Goal: Register for event/course

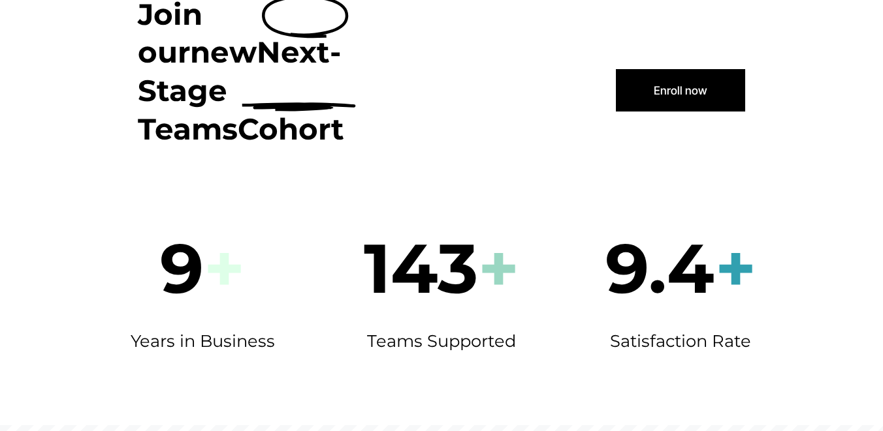
scroll to position [305, 0]
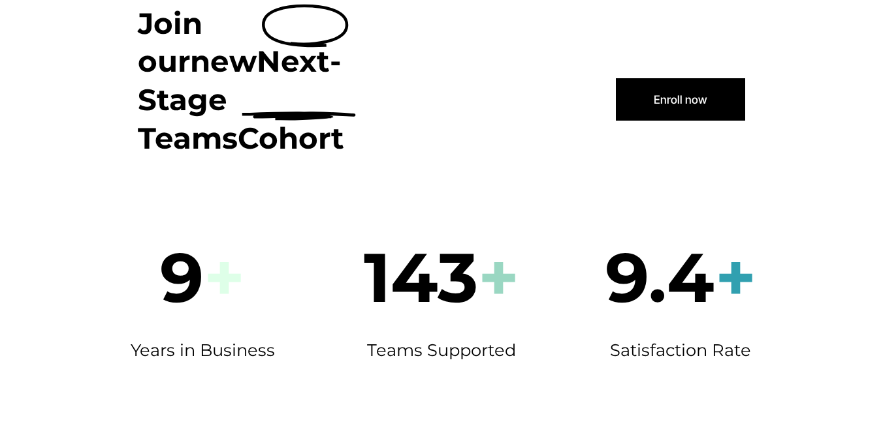
click at [670, 78] on link "Enroll now" at bounding box center [680, 99] width 129 height 42
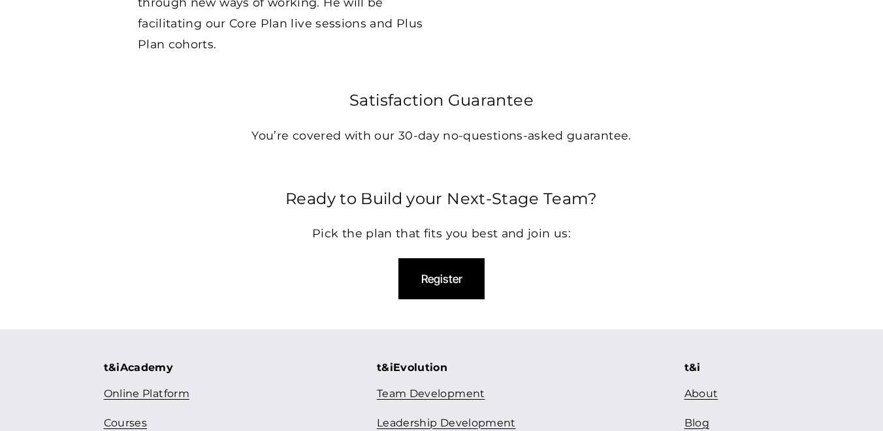
scroll to position [4097, 0]
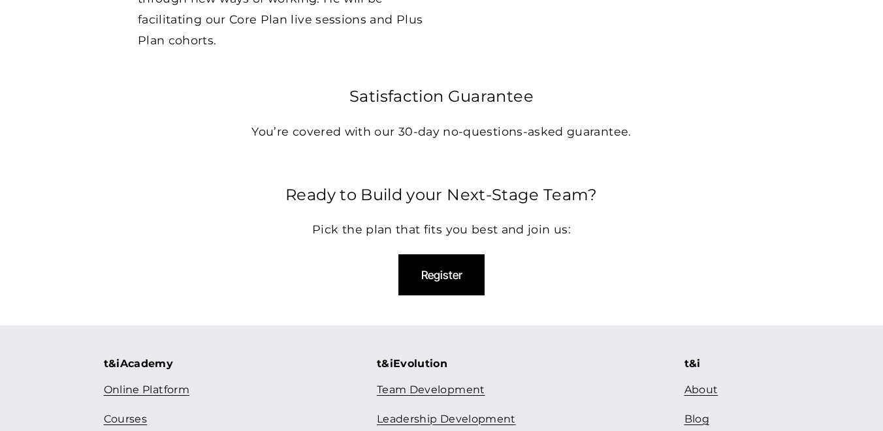
click at [446, 255] on button "Register" at bounding box center [441, 275] width 86 height 41
select select "**"
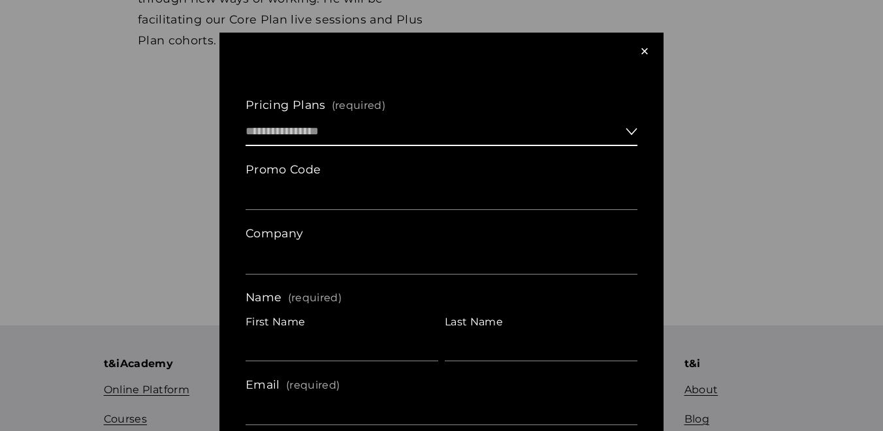
click at [628, 127] on select "**********" at bounding box center [441, 132] width 392 height 28
select select "**********"
click at [245, 118] on select "**********" at bounding box center [441, 132] width 392 height 28
click at [628, 127] on select "**********" at bounding box center [441, 132] width 392 height 28
click at [245, 118] on select "**********" at bounding box center [441, 132] width 392 height 28
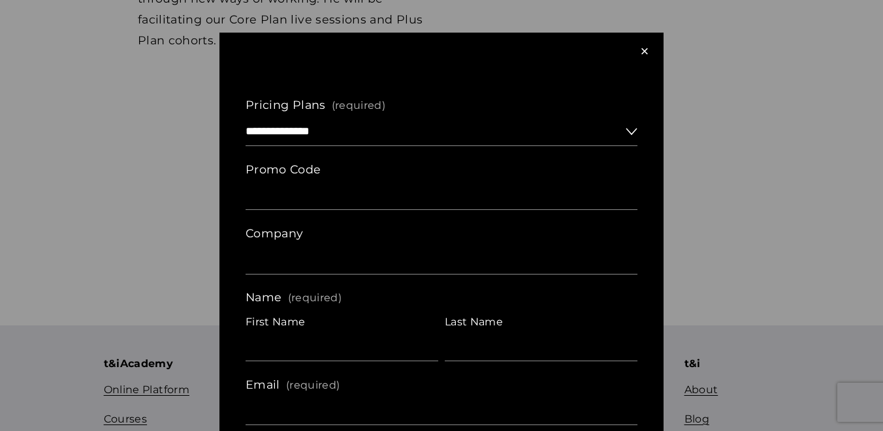
click at [645, 51] on div "×" at bounding box center [644, 51] width 14 height 14
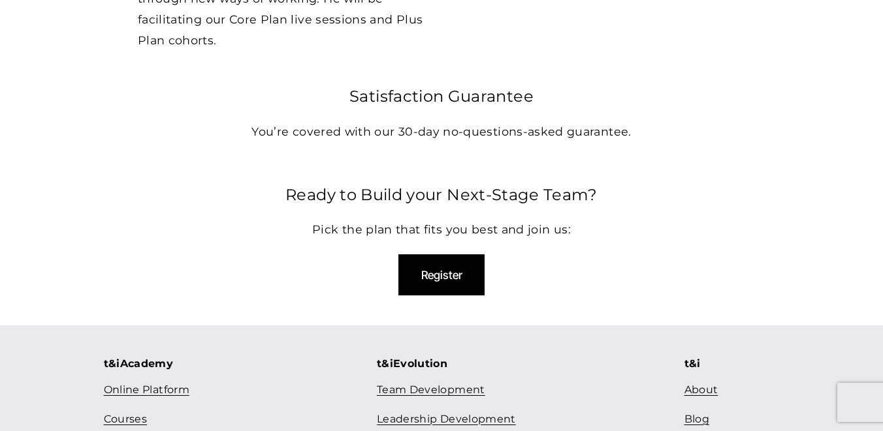
click at [138, 411] on link "Courses" at bounding box center [125, 420] width 43 height 19
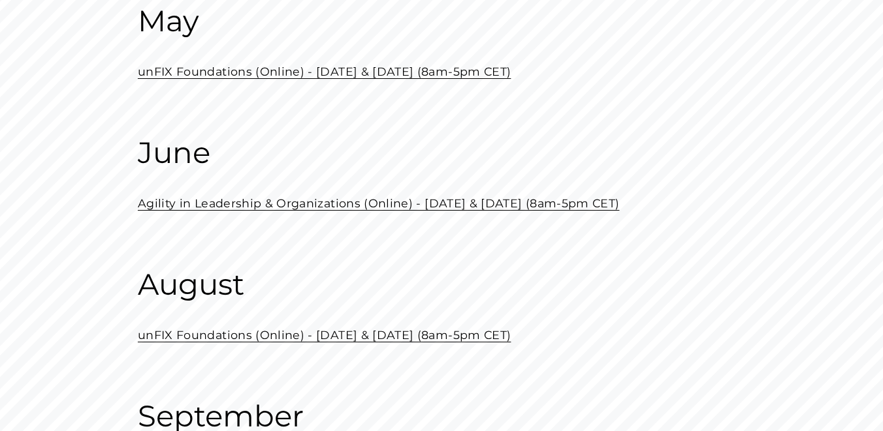
scroll to position [821, 0]
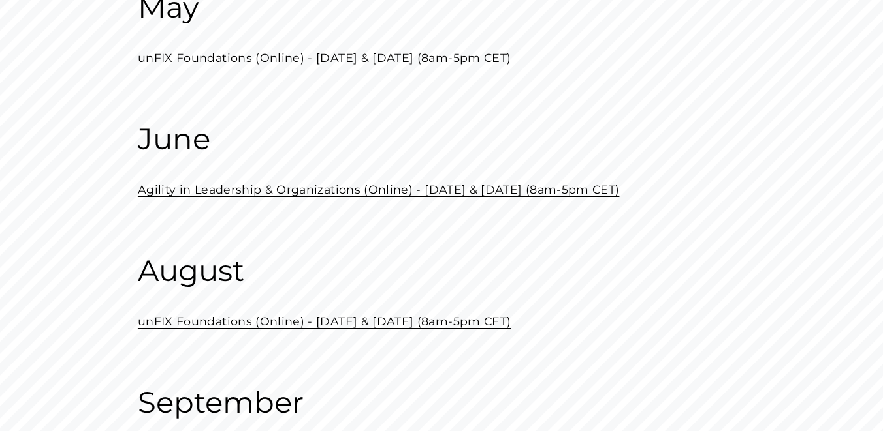
click at [276, 320] on link "unFIX Foundations (Online) - August 21 & 28 (8am-5pm CET)" at bounding box center [324, 322] width 373 height 14
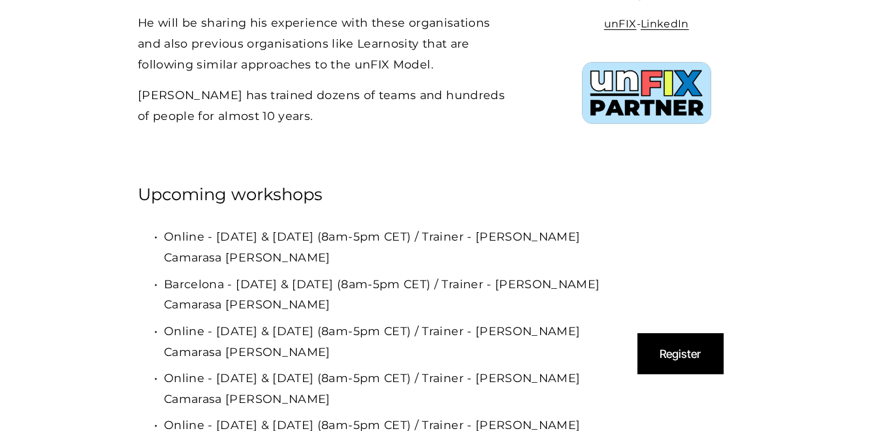
scroll to position [3475, 0]
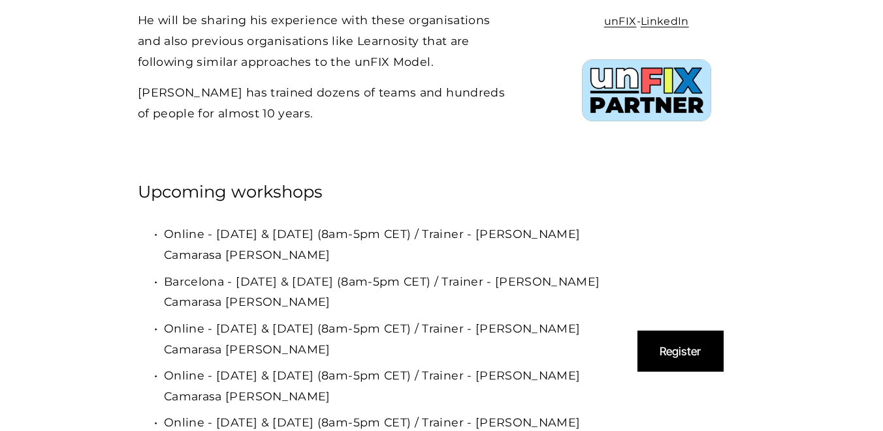
click at [655, 331] on button "Register" at bounding box center [680, 351] width 86 height 41
select select "**"
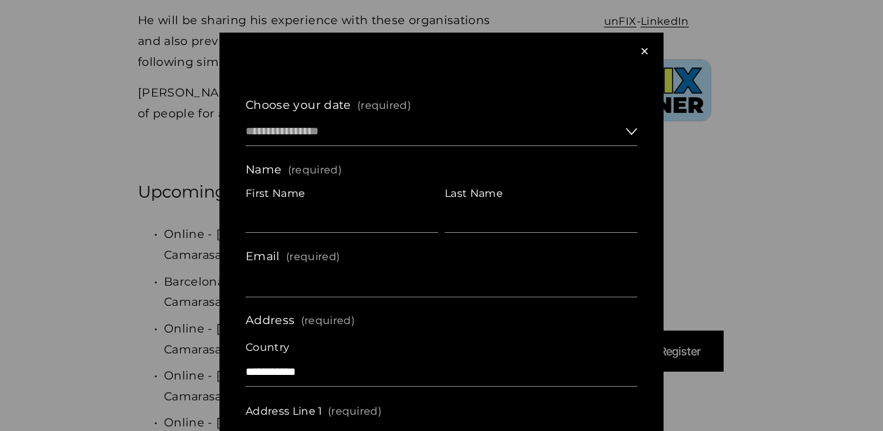
click at [644, 50] on div "×" at bounding box center [644, 51] width 14 height 14
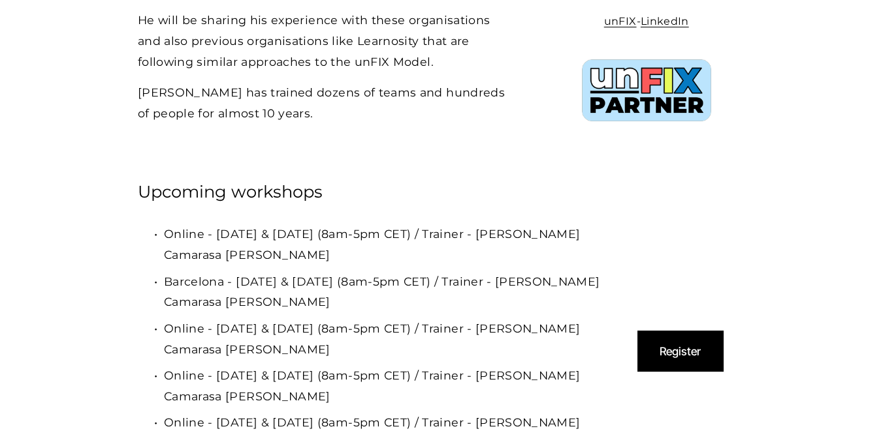
scroll to position [3893, 0]
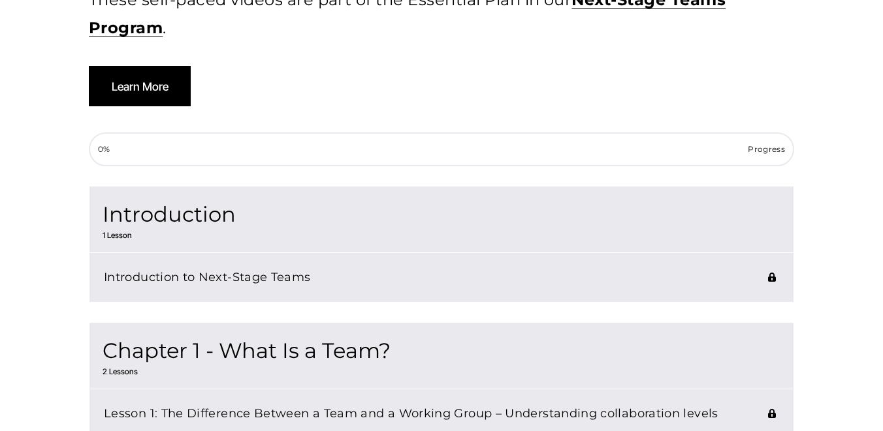
scroll to position [383, 0]
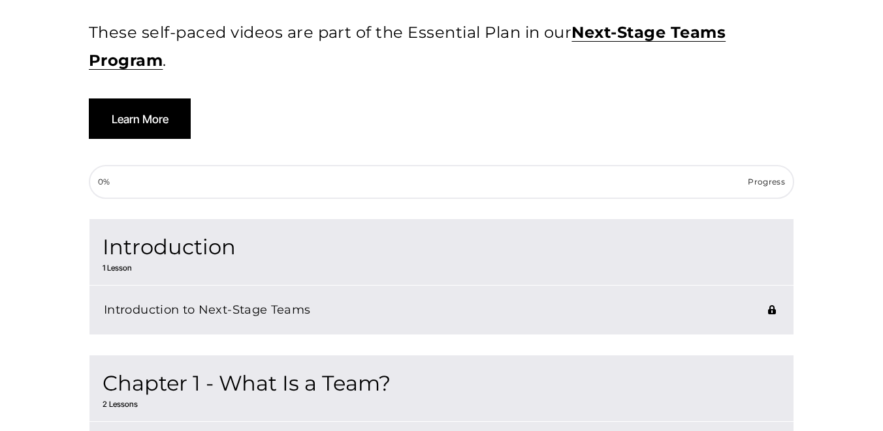
click at [154, 117] on span "Learn More" at bounding box center [140, 119] width 57 height 14
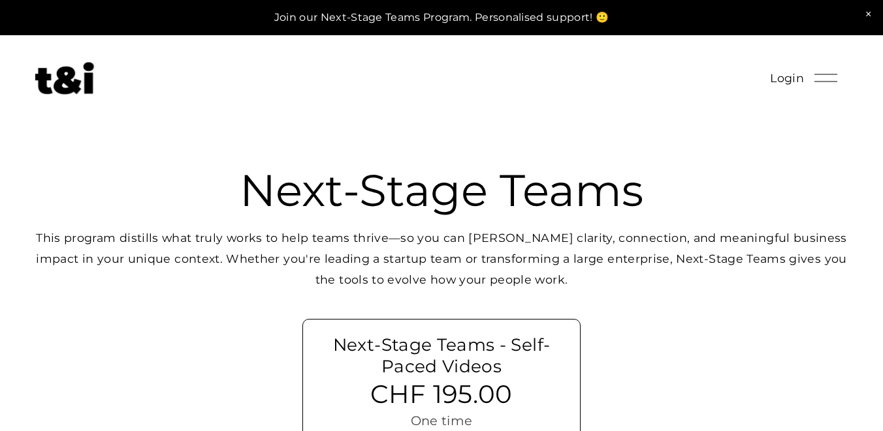
click at [76, 86] on img at bounding box center [64, 78] width 59 height 33
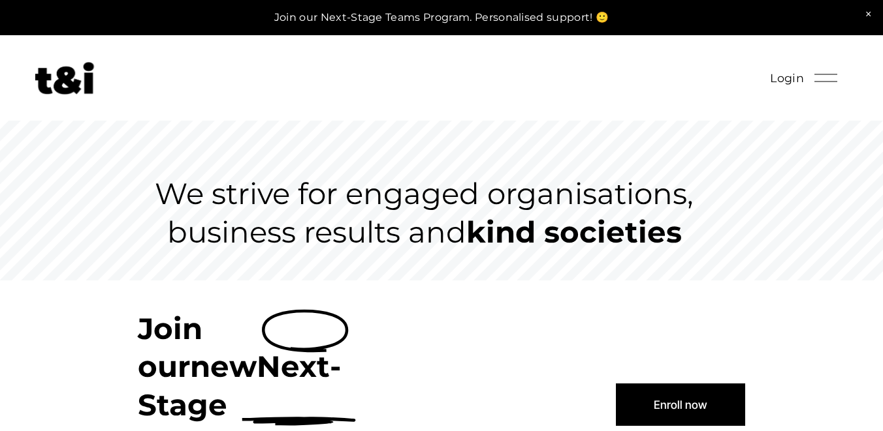
click at [818, 77] on div at bounding box center [825, 78] width 23 height 23
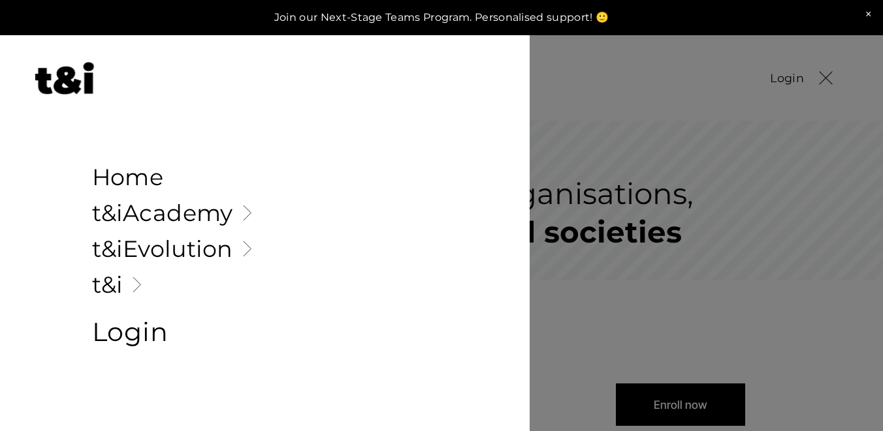
click at [117, 283] on link "Folder: t&i" at bounding box center [265, 285] width 346 height 23
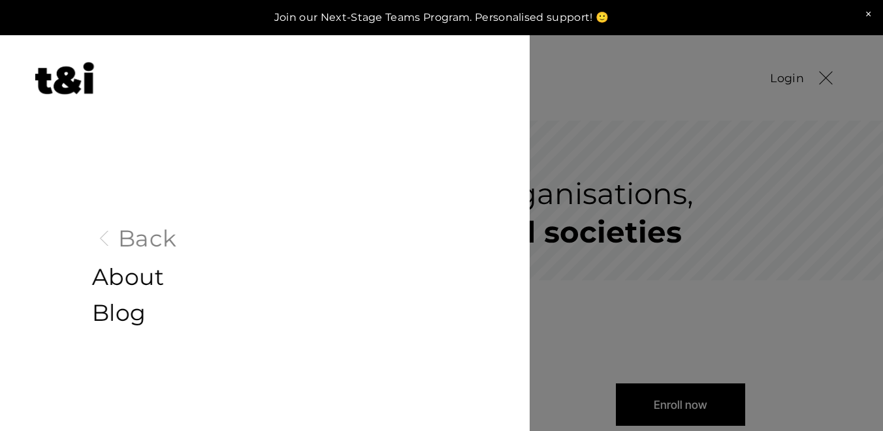
click at [125, 310] on link "Blog" at bounding box center [265, 313] width 346 height 23
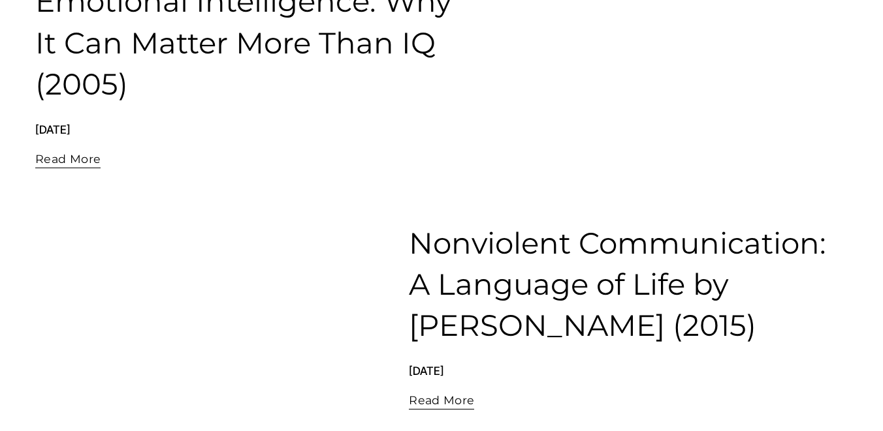
scroll to position [503, 0]
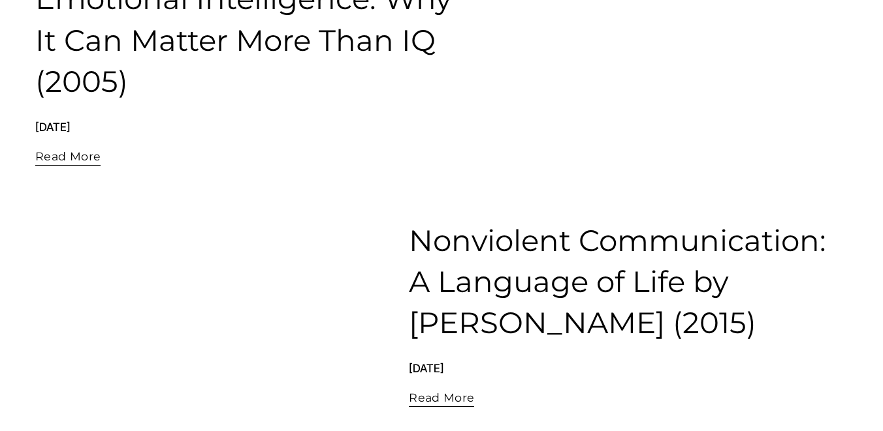
click at [242, 46] on link "Emotional Intelligence: Why It Can Matter More Than IQ (2005)" at bounding box center [243, 39] width 416 height 119
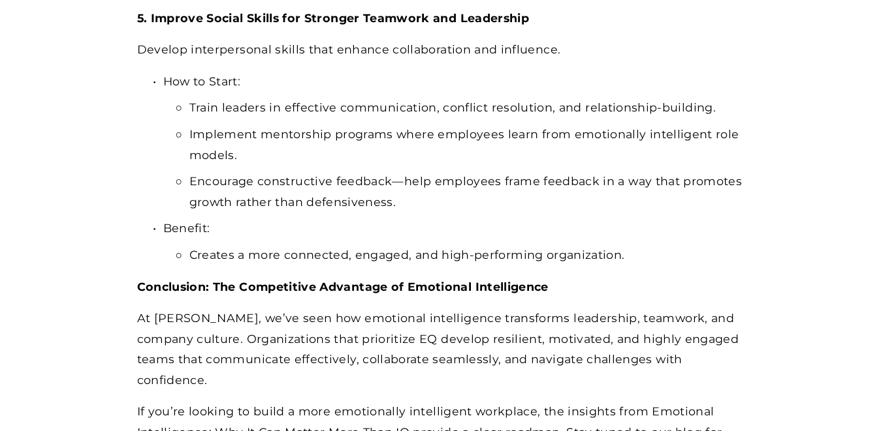
scroll to position [3097, 0]
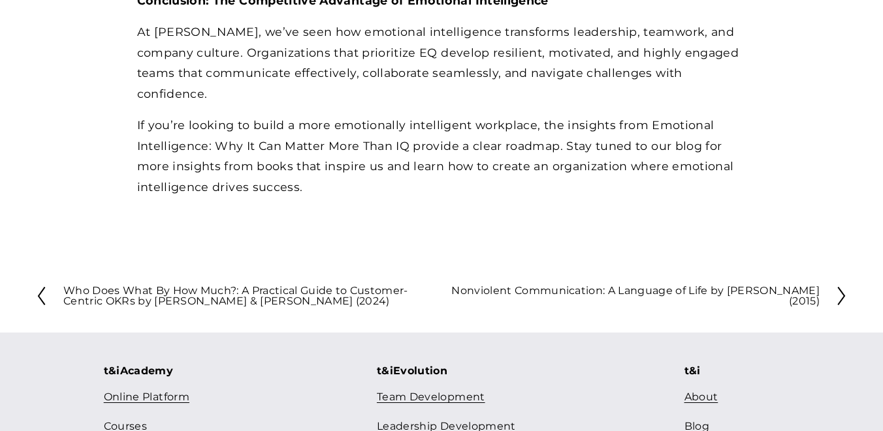
click at [694, 388] on link "About" at bounding box center [701, 397] width 34 height 19
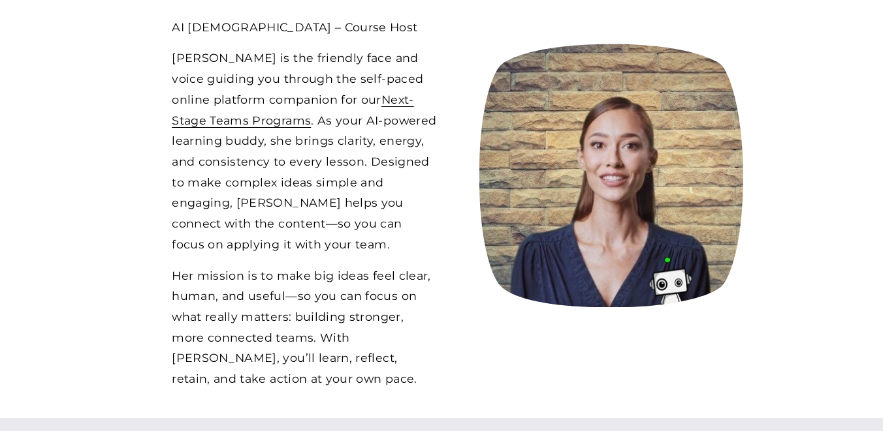
scroll to position [930, 0]
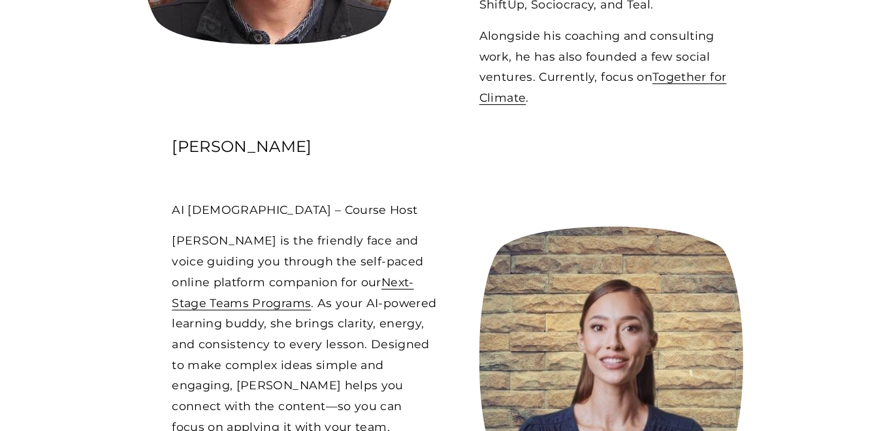
click at [330, 275] on link "Next-Stage Teams Programs" at bounding box center [293, 292] width 242 height 35
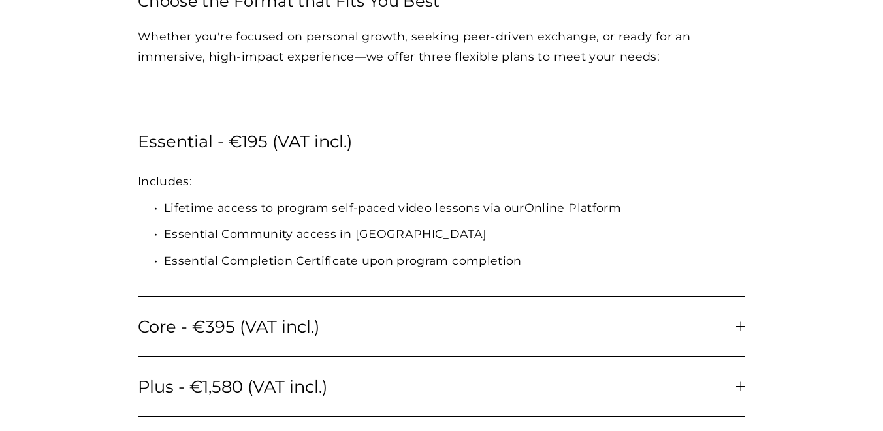
click at [322, 327] on span "Core - €395 (VAT incl.)" at bounding box center [437, 327] width 598 height 20
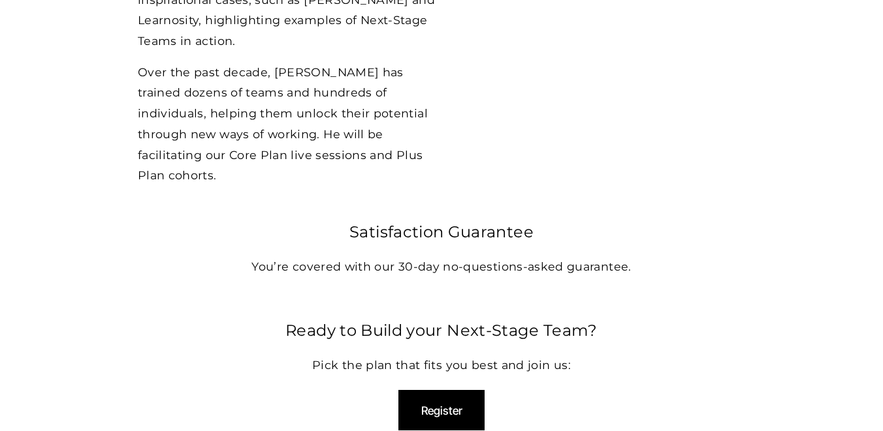
scroll to position [4278, 0]
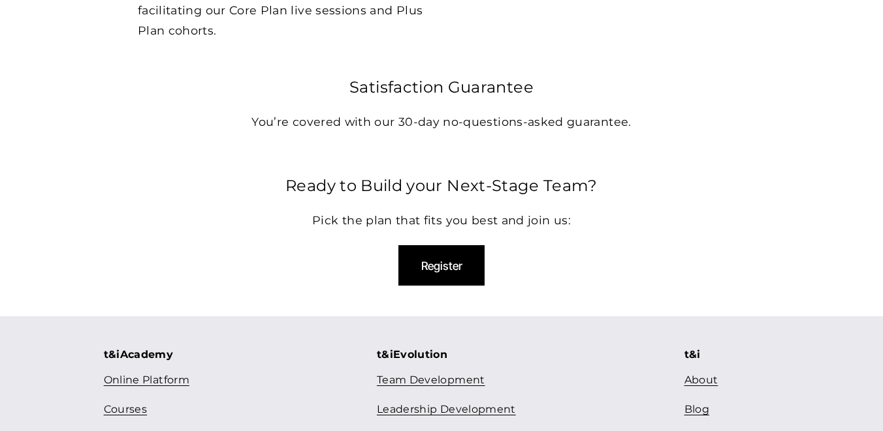
click at [698, 371] on link "About" at bounding box center [701, 380] width 34 height 19
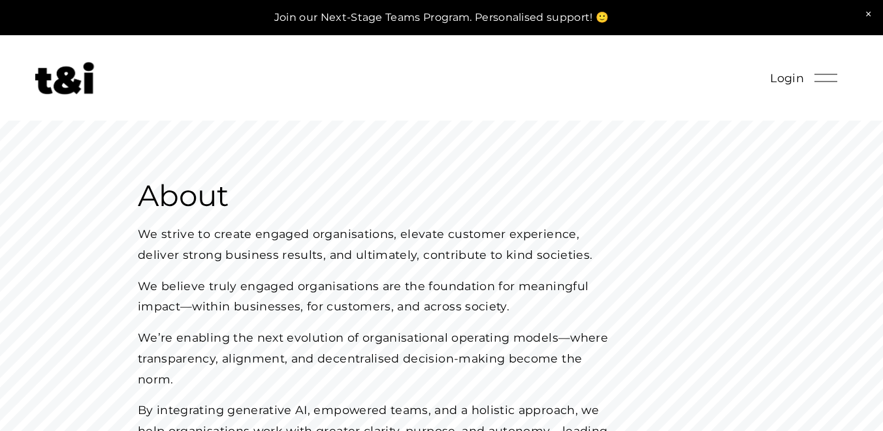
click at [78, 91] on img at bounding box center [64, 78] width 59 height 33
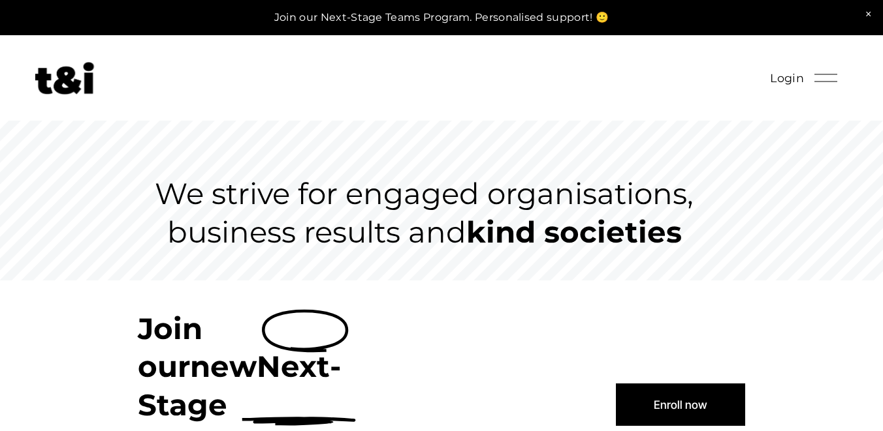
click at [828, 84] on div at bounding box center [825, 78] width 23 height 23
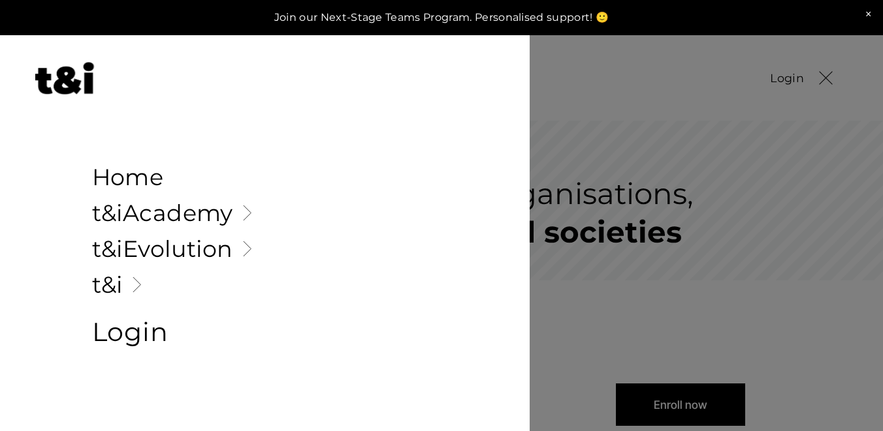
click at [828, 84] on div at bounding box center [825, 78] width 23 height 23
